Goal: Transaction & Acquisition: Purchase product/service

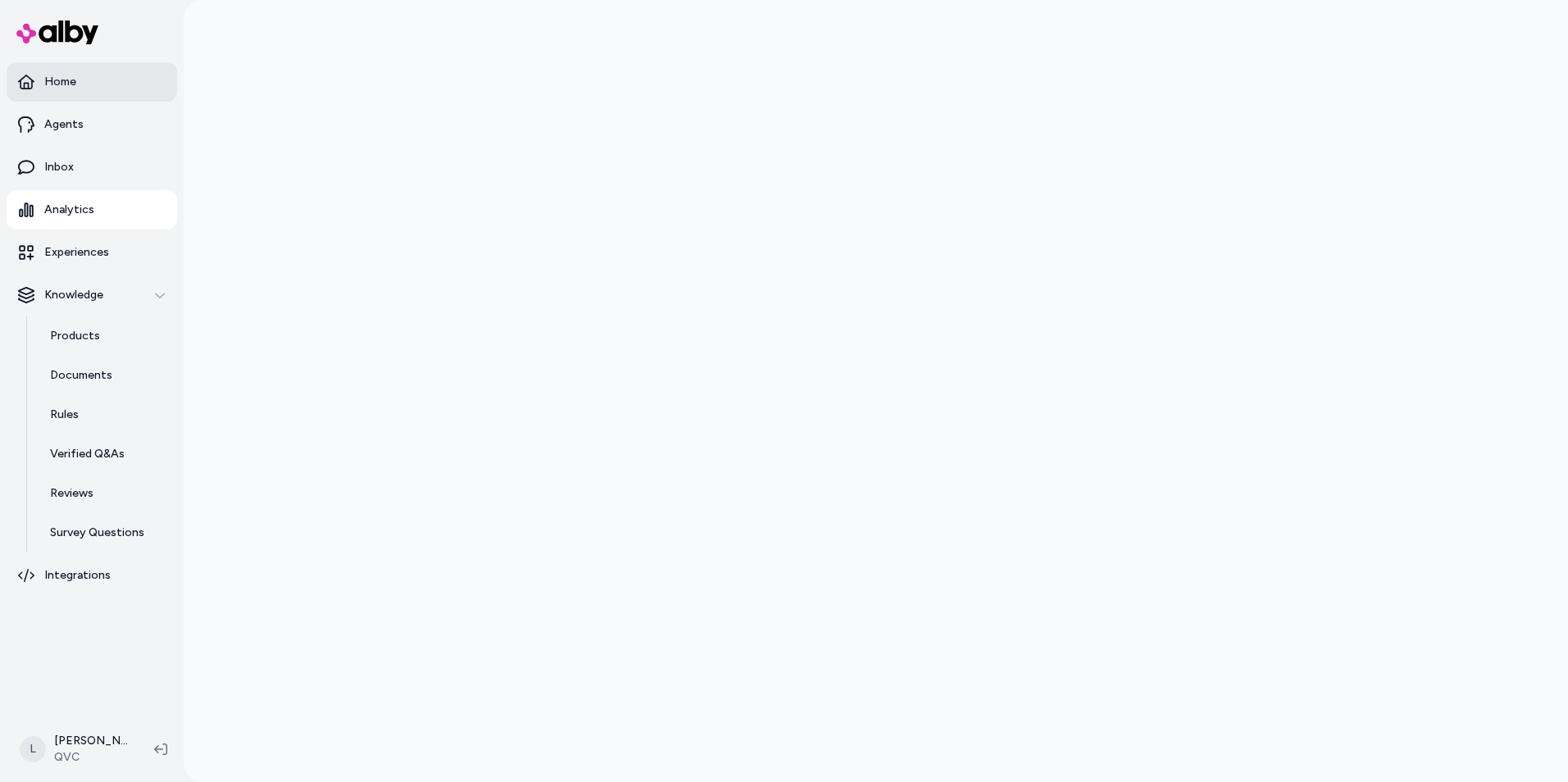
click at [74, 84] on p "Home" at bounding box center [60, 82] width 32 height 16
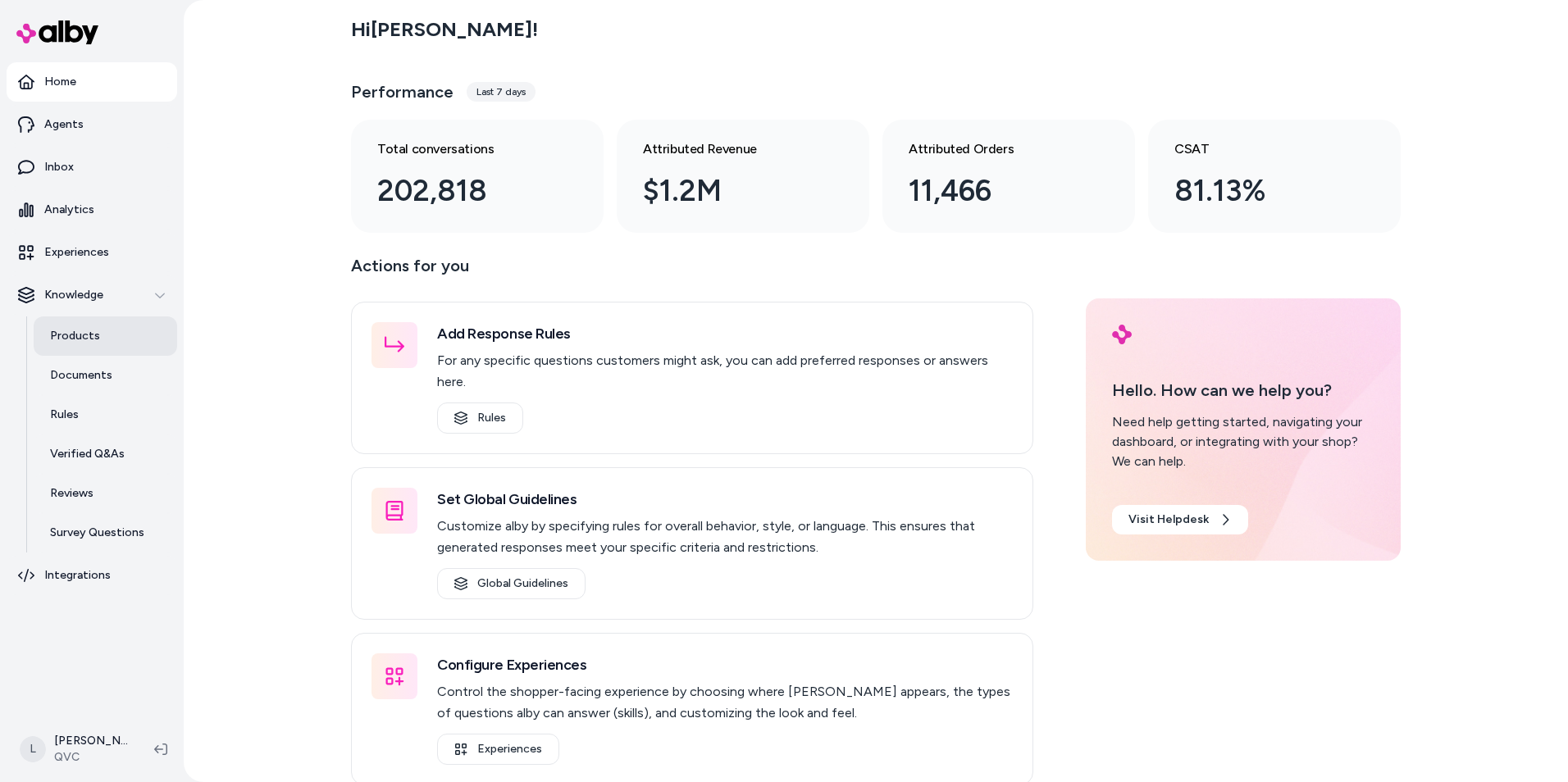
click at [73, 340] on p "Products" at bounding box center [75, 336] width 50 height 16
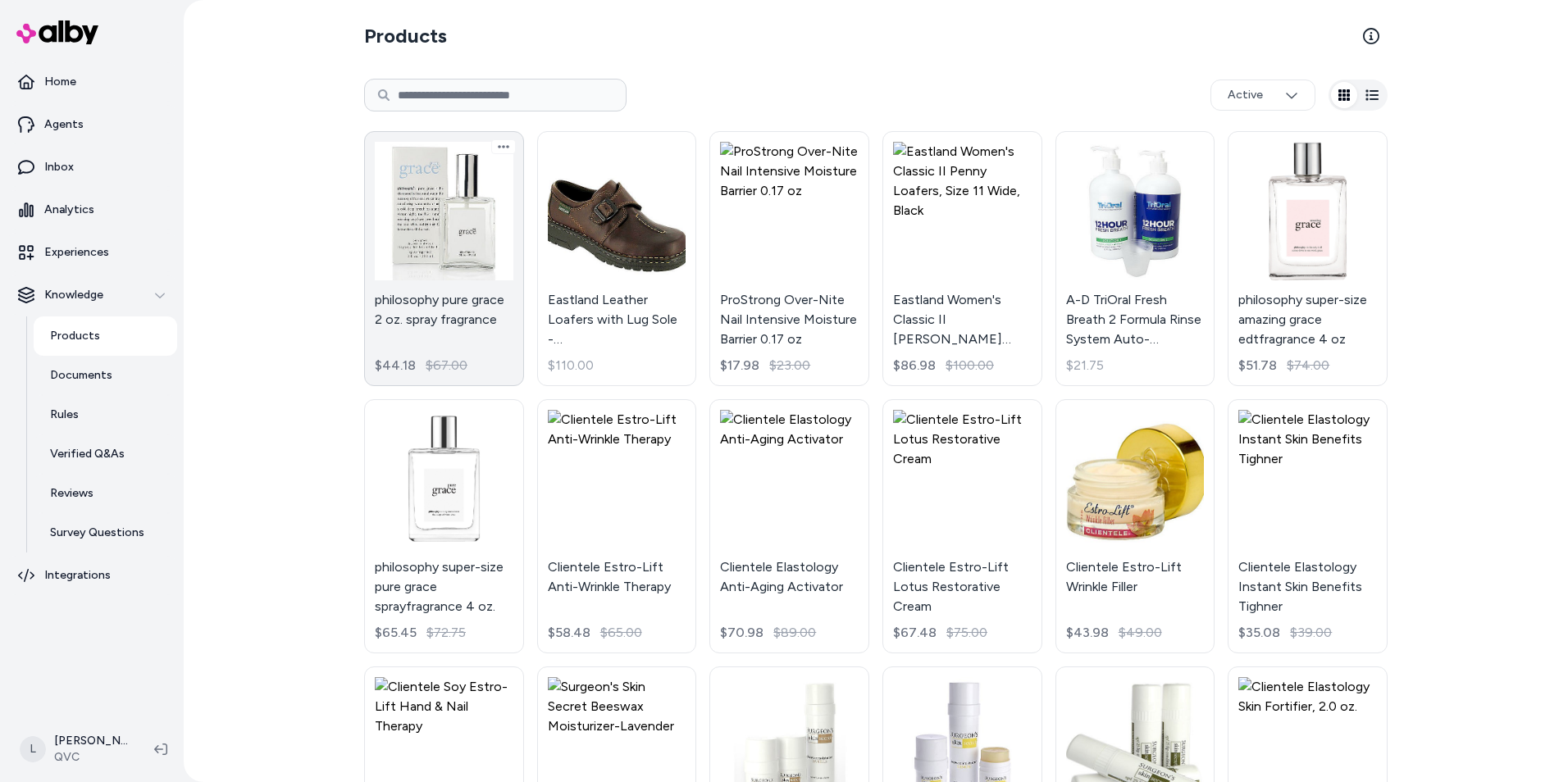
click at [427, 243] on link "philosophy pure grace 2 oz. spray fragrance $44.18 $67.00" at bounding box center [444, 258] width 160 height 255
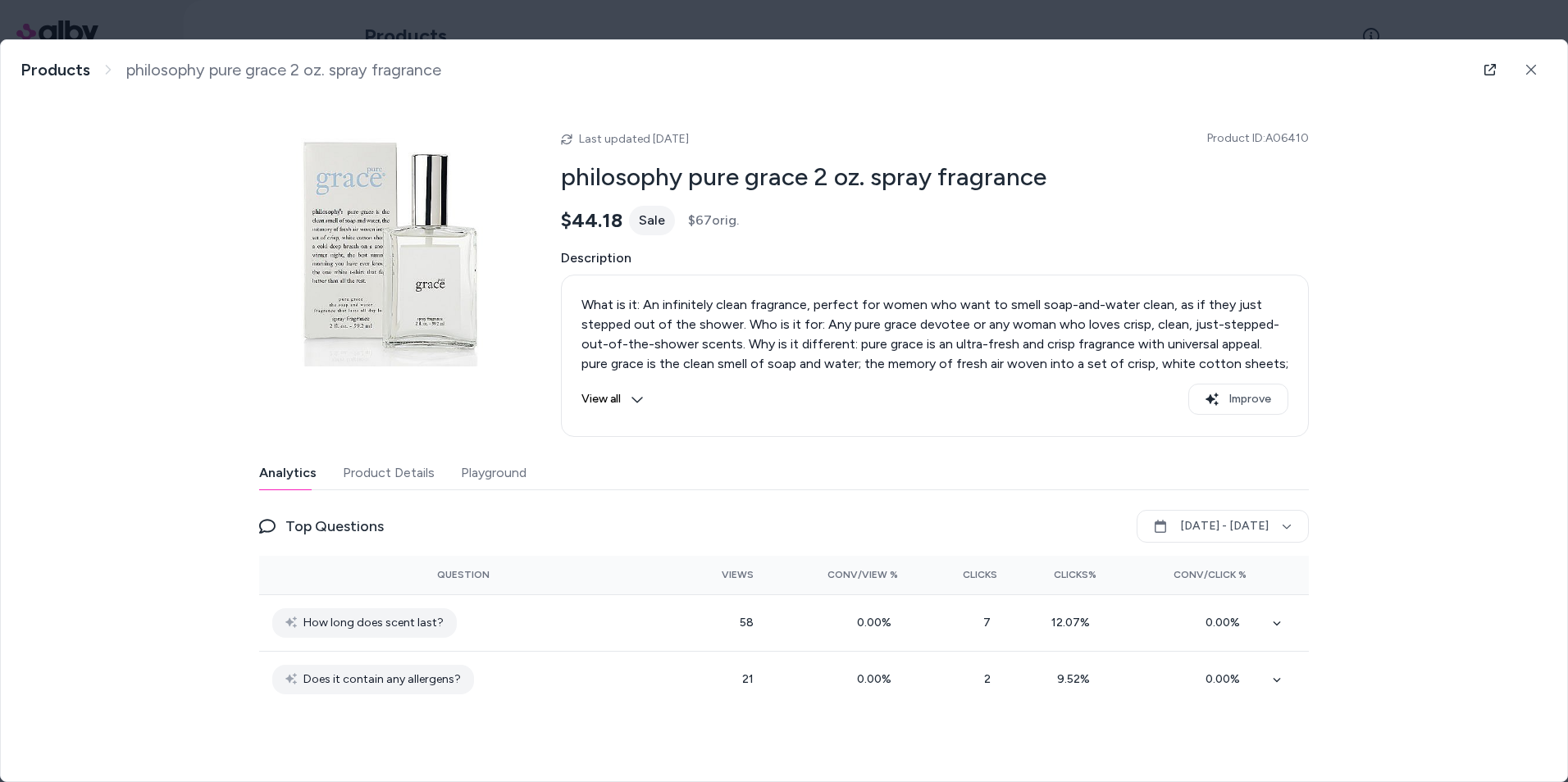
click at [628, 400] on button "View all" at bounding box center [612, 399] width 62 height 31
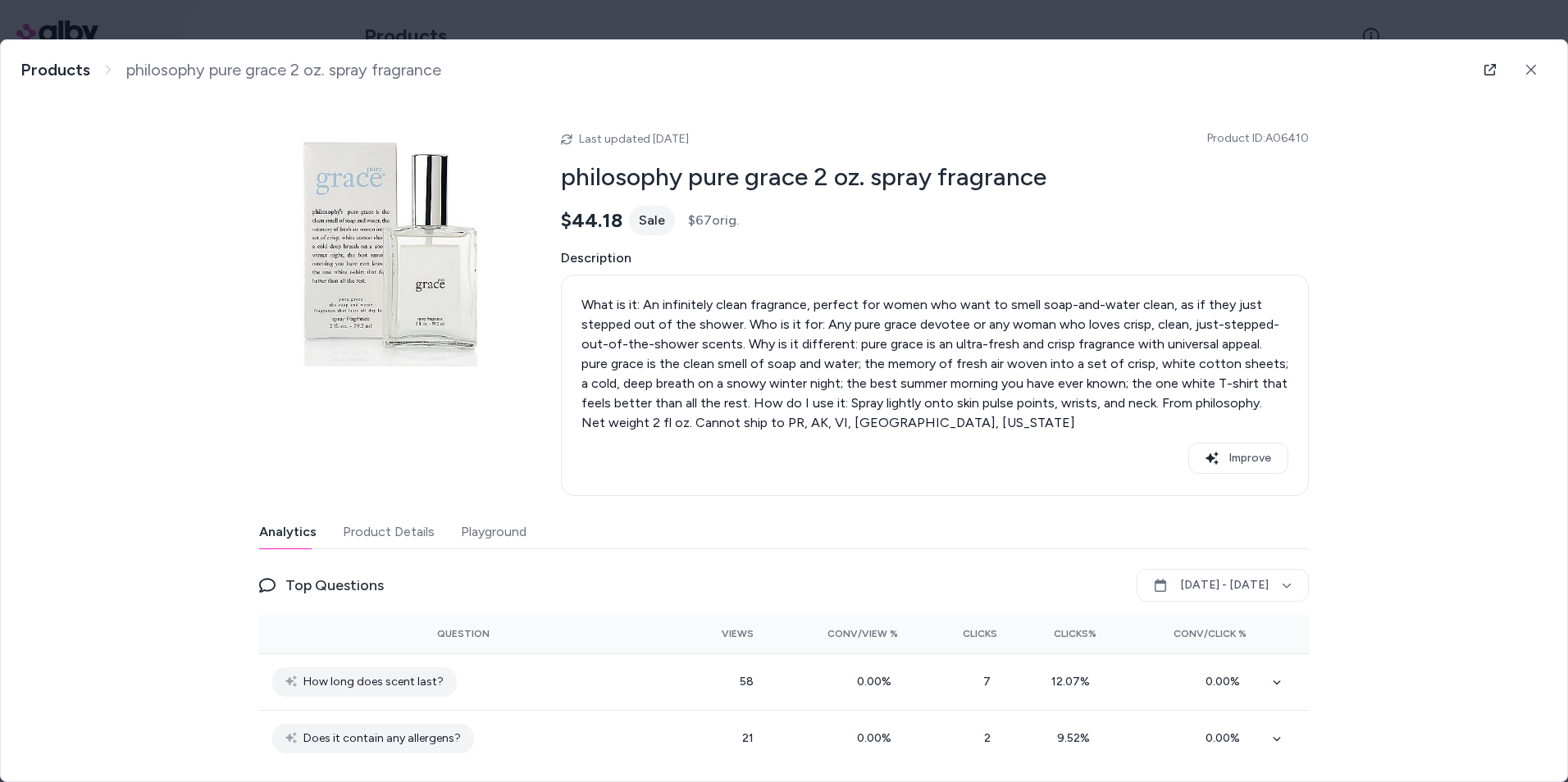
scroll to position [24, 0]
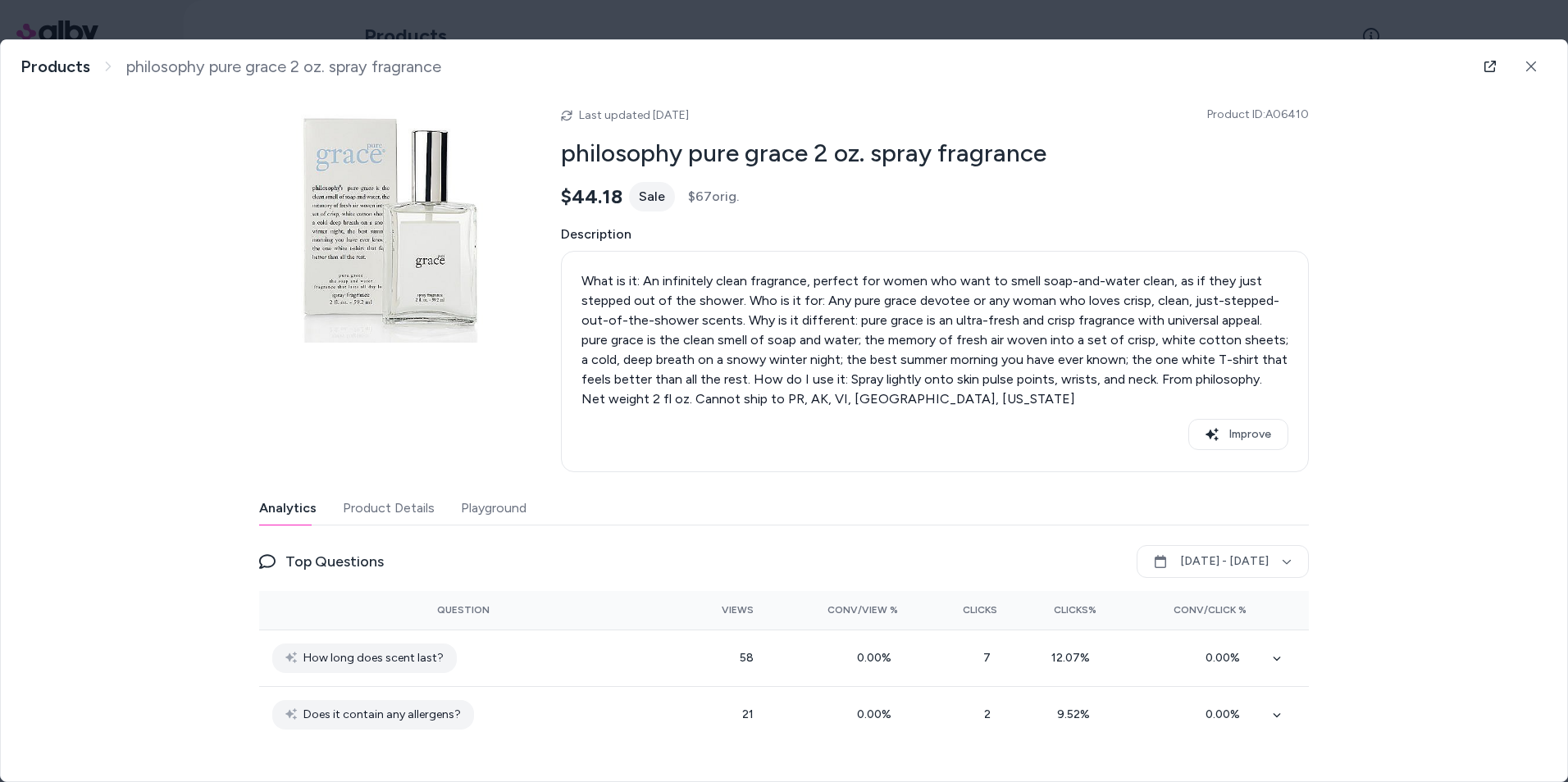
drag, startPoint x: 396, startPoint y: 513, endPoint x: 387, endPoint y: 510, distance: 9.5
click at [396, 512] on button "Product Details" at bounding box center [388, 508] width 91 height 33
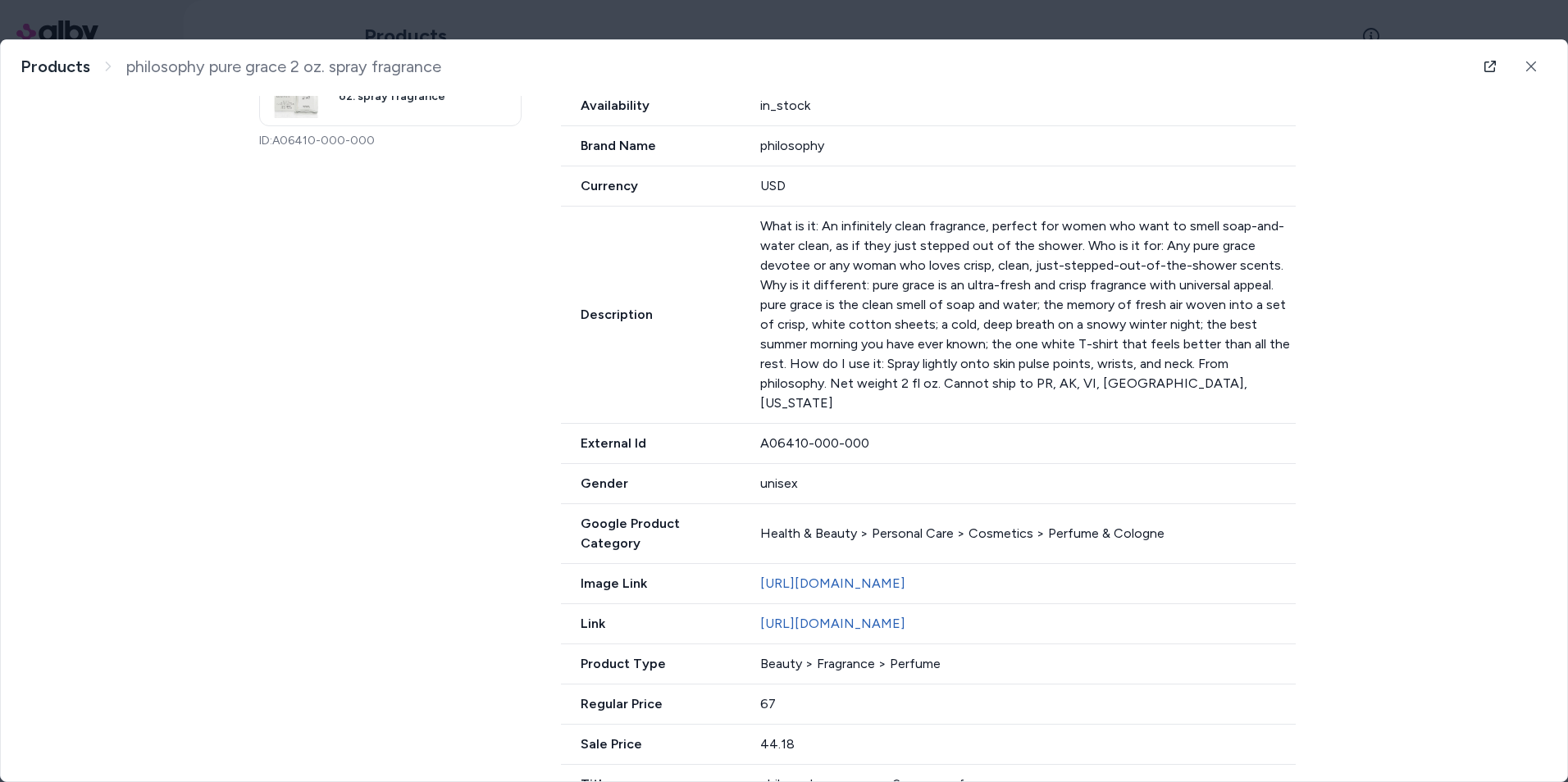
scroll to position [560, 0]
